Goal: Information Seeking & Learning: Learn about a topic

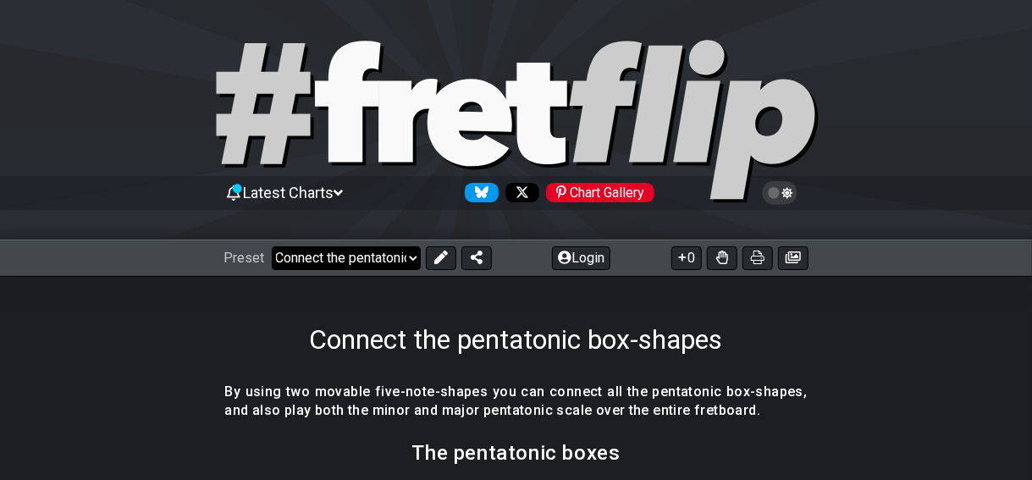
click at [401, 260] on select "Welcome to #fretflip! Initial Preset Custom Preset Minor Pentatonic Major Penta…" at bounding box center [346, 258] width 149 height 24
click at [272, 246] on select "Welcome to #fretflip! Initial Preset Custom Preset Minor Pentatonic Major Penta…" at bounding box center [346, 258] width 149 height 24
select select "/3nps-caged-shapes"
select select "A"
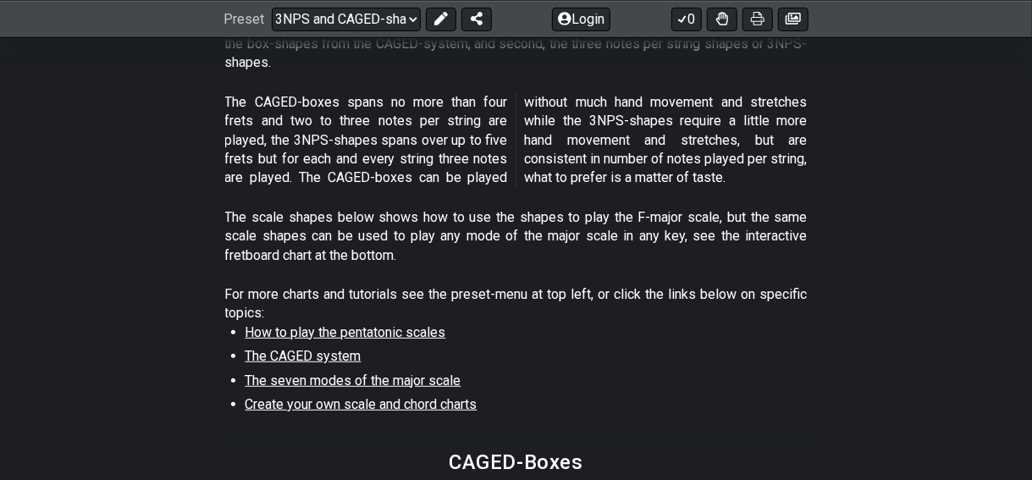
scroll to position [423, 0]
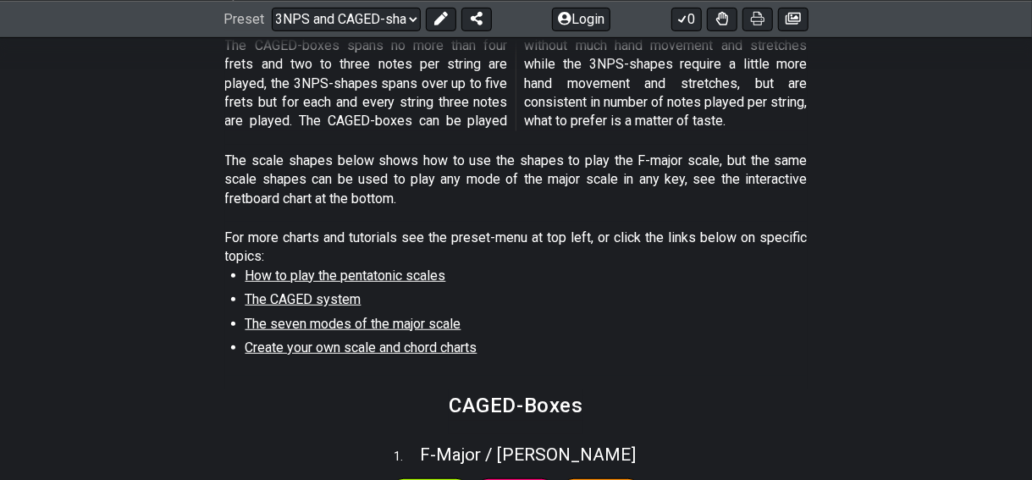
click at [296, 301] on span "The CAGED system" at bounding box center [304, 299] width 116 height 16
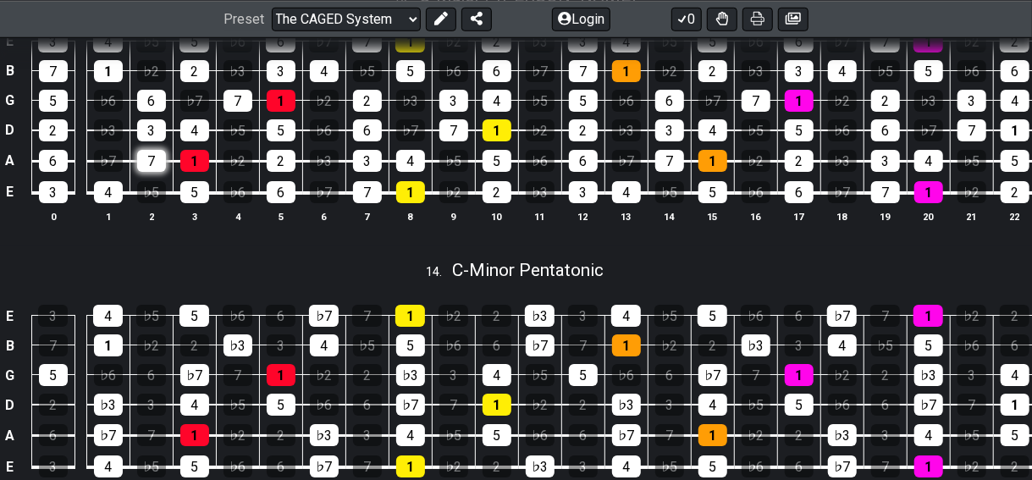
scroll to position [3641, 0]
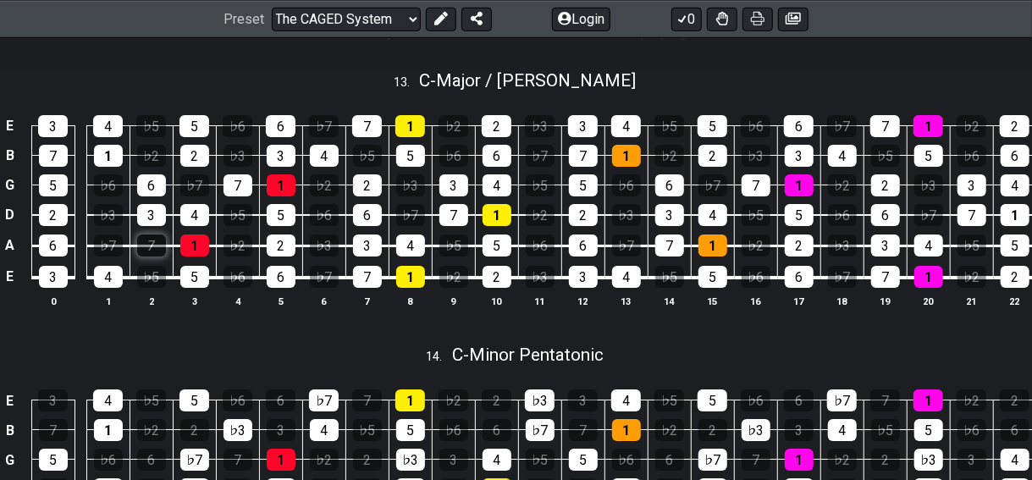
click at [149, 257] on div "7" at bounding box center [151, 246] width 29 height 22
click at [159, 257] on div "7" at bounding box center [151, 246] width 29 height 22
click at [154, 257] on div "7" at bounding box center [151, 246] width 29 height 22
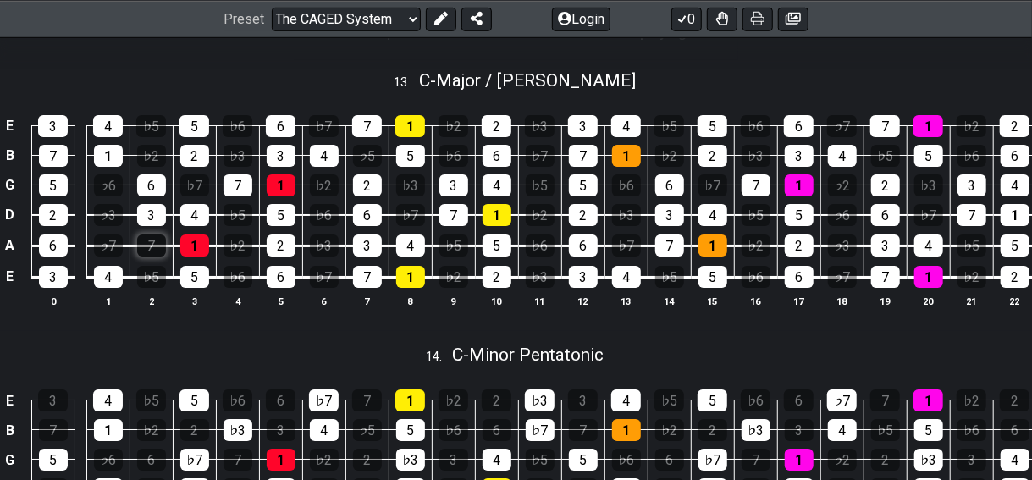
click at [154, 257] on div "7" at bounding box center [151, 246] width 29 height 22
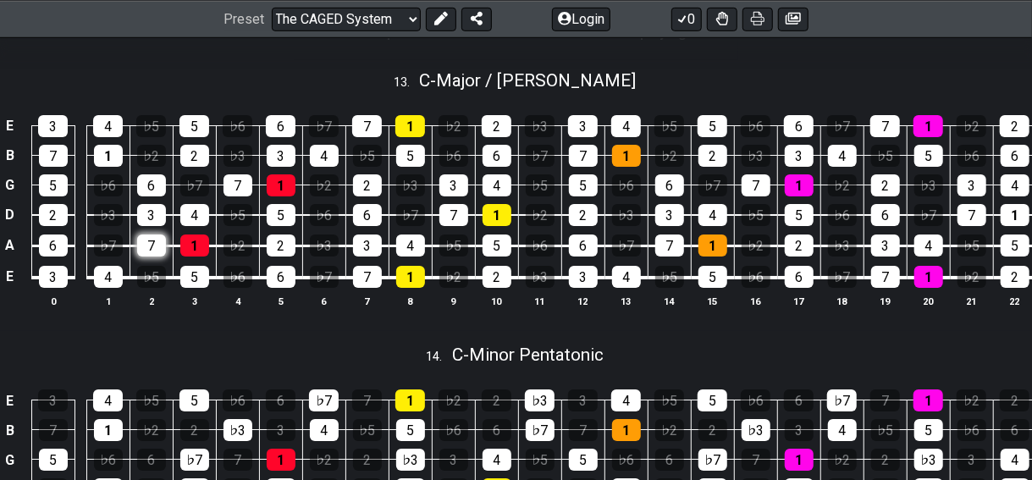
click at [154, 257] on div "7" at bounding box center [151, 246] width 29 height 22
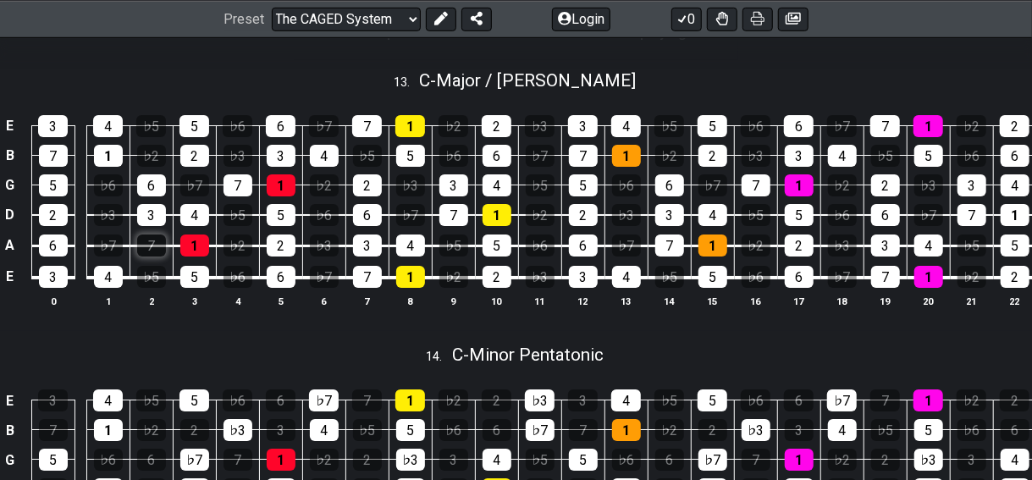
click at [154, 257] on div "7" at bounding box center [151, 246] width 29 height 22
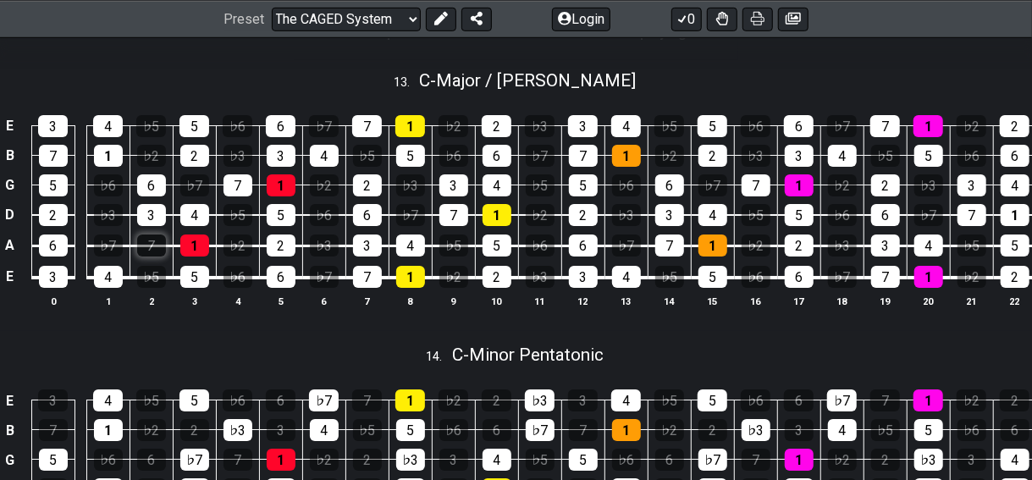
click at [154, 257] on div "7" at bounding box center [151, 246] width 29 height 22
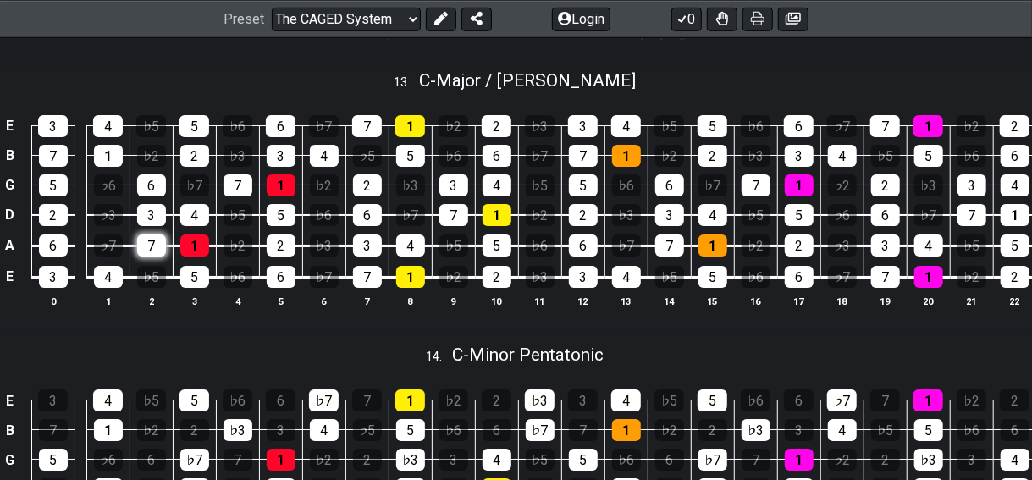
click at [154, 257] on div "7" at bounding box center [151, 246] width 29 height 22
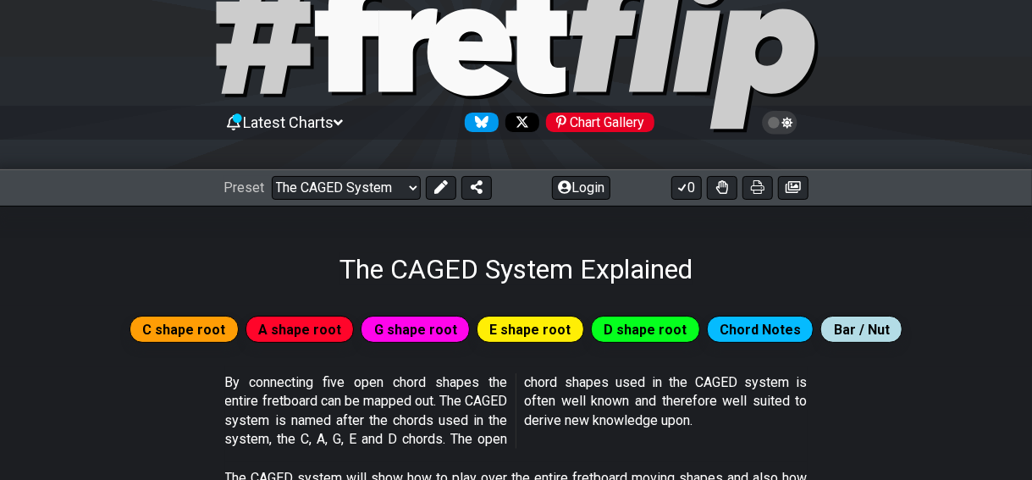
scroll to position [169, 0]
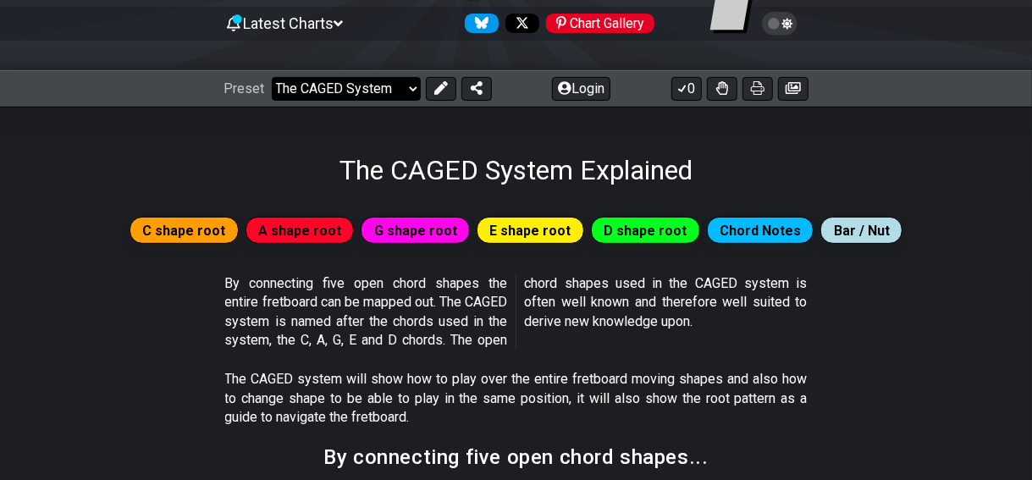
click at [400, 84] on select "Welcome to #fretflip! Initial Preset Custom Preset Minor Pentatonic Major Penta…" at bounding box center [346, 89] width 149 height 24
click at [272, 77] on select "Welcome to #fretflip! Initial Preset Custom Preset Minor Pentatonic Major Penta…" at bounding box center [346, 89] width 149 height 24
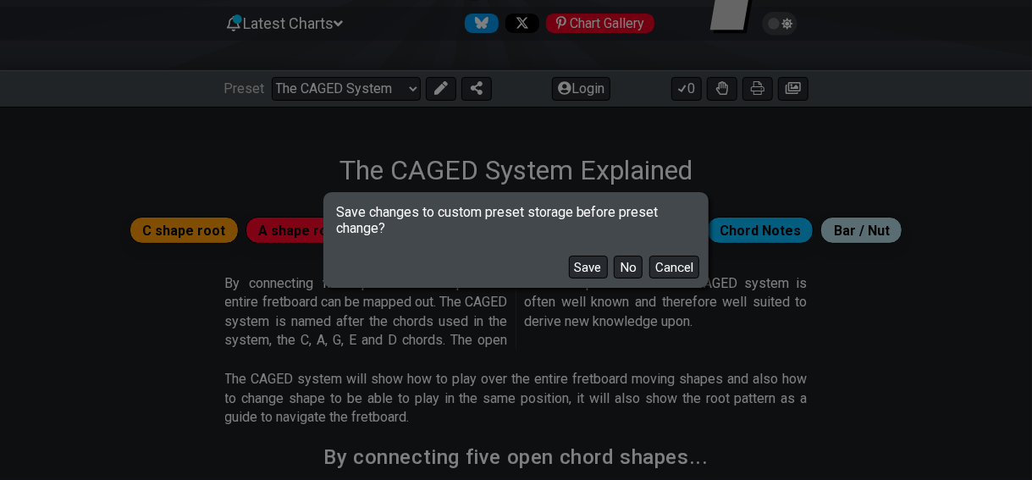
click at [218, 285] on div "Save changes to custom preset storage before preset change? Save No Cancel" at bounding box center [516, 240] width 1032 height 480
click at [691, 269] on button "Cancel" at bounding box center [675, 267] width 50 height 23
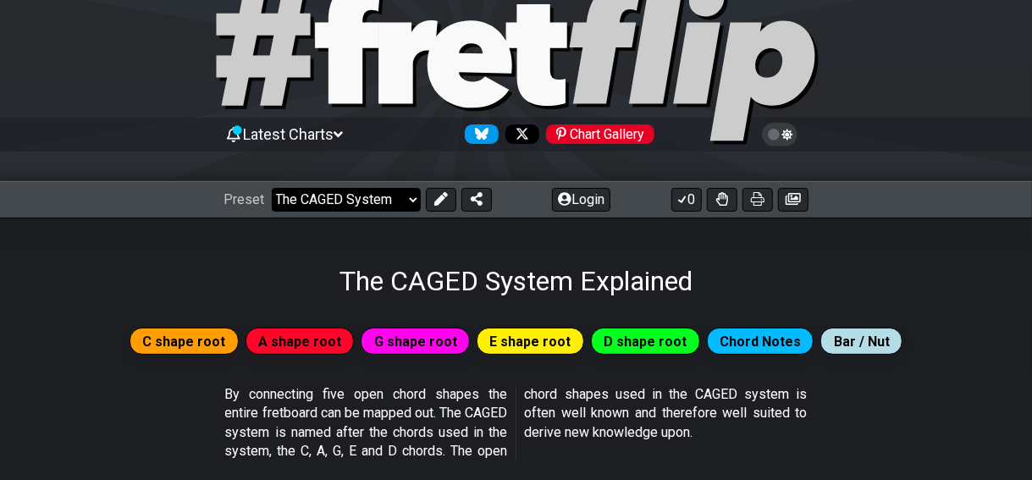
scroll to position [0, 0]
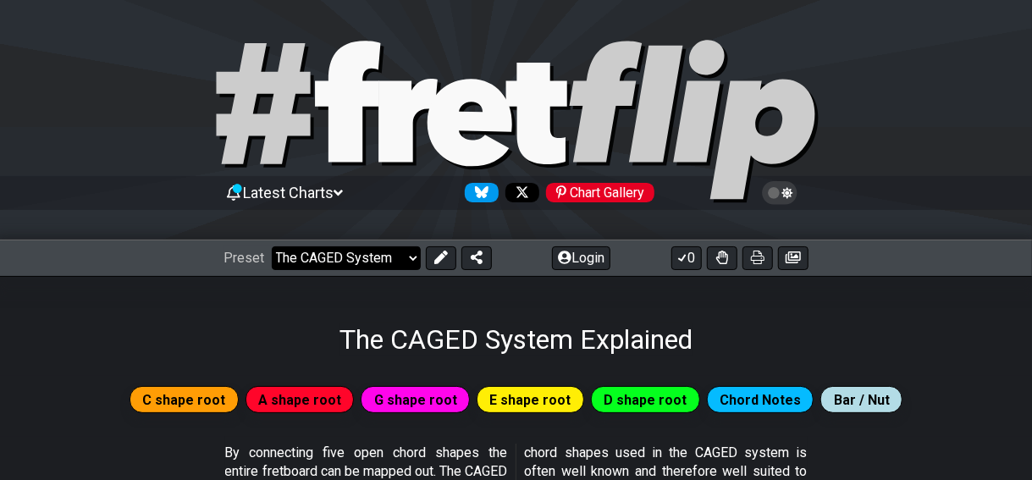
click at [363, 263] on select "Welcome to #fretflip! Initial Preset Custom Preset Minor Pentatonic Major Penta…" at bounding box center [346, 258] width 149 height 24
click at [272, 246] on select "Welcome to #fretflip! Initial Preset Custom Preset Minor Pentatonic Major Penta…" at bounding box center [346, 258] width 149 height 24
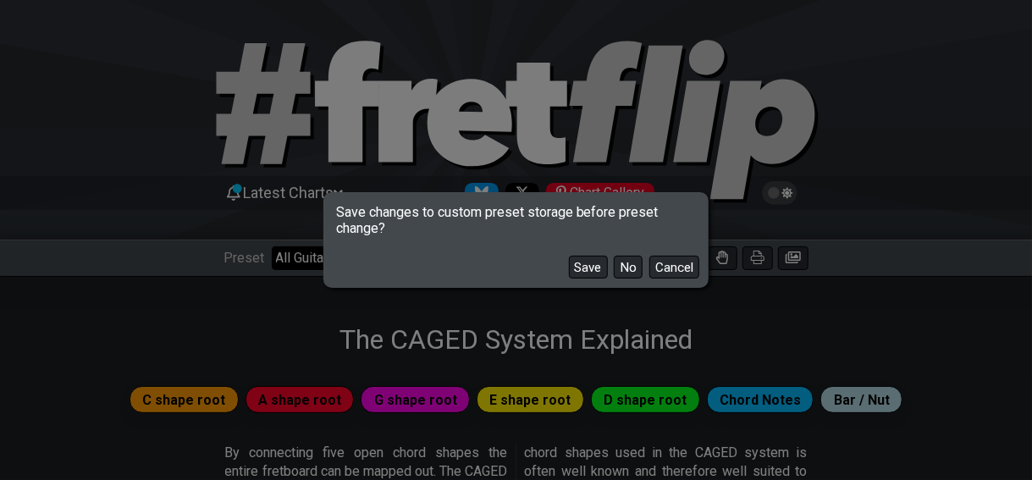
select select "/the-caged-system"
click at [630, 268] on button "No" at bounding box center [628, 267] width 29 height 23
select select "C"
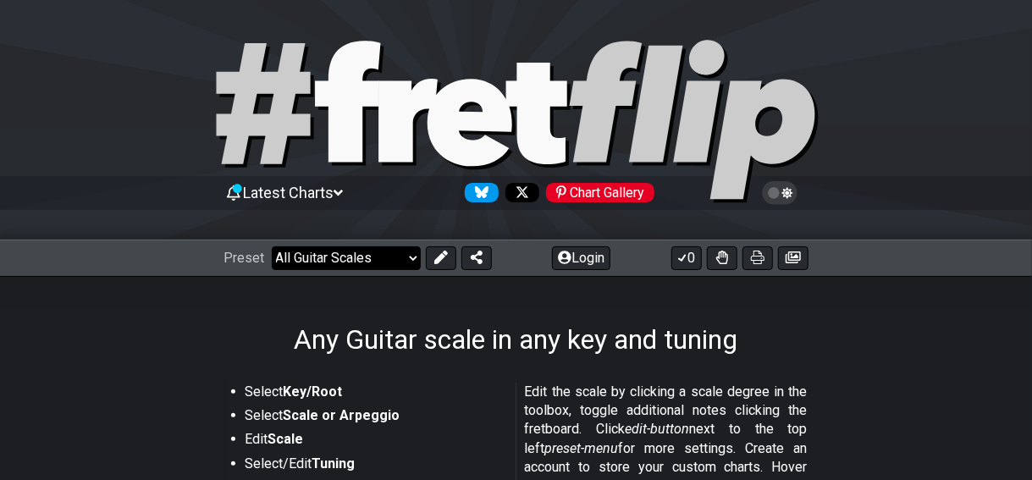
click at [397, 262] on select "Welcome to #fretflip! Initial Preset Custom Preset Minor Pentatonic Major Penta…" at bounding box center [346, 258] width 149 height 24
click at [176, 289] on div "Any Guitar scale in any key and tuning" at bounding box center [516, 316] width 1032 height 80
click at [377, 257] on select "Welcome to #fretflip! Initial Preset Custom Preset Minor Pentatonic Major Penta…" at bounding box center [346, 258] width 149 height 24
click at [272, 246] on select "Welcome to #fretflip! Initial Preset Custom Preset Minor Pentatonic Major Penta…" at bounding box center [346, 258] width 149 height 24
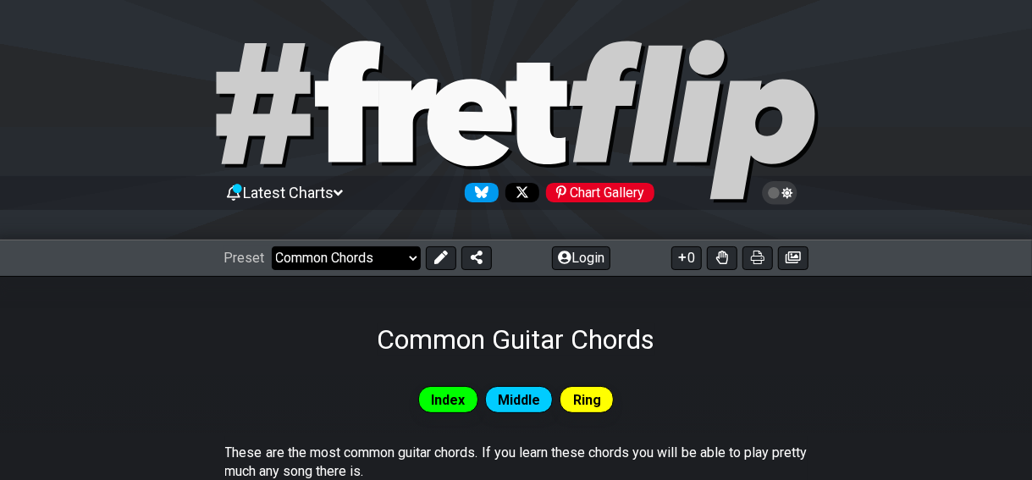
click at [378, 256] on select "Welcome to #fretflip! Initial Preset Custom Preset Minor Pentatonic Major Penta…" at bounding box center [346, 258] width 149 height 24
click at [272, 246] on select "Welcome to #fretflip! Initial Preset Custom Preset Minor Pentatonic Major Penta…" at bounding box center [346, 258] width 149 height 24
select select "/the-7-modes"
